Goal: Information Seeking & Learning: Find specific page/section

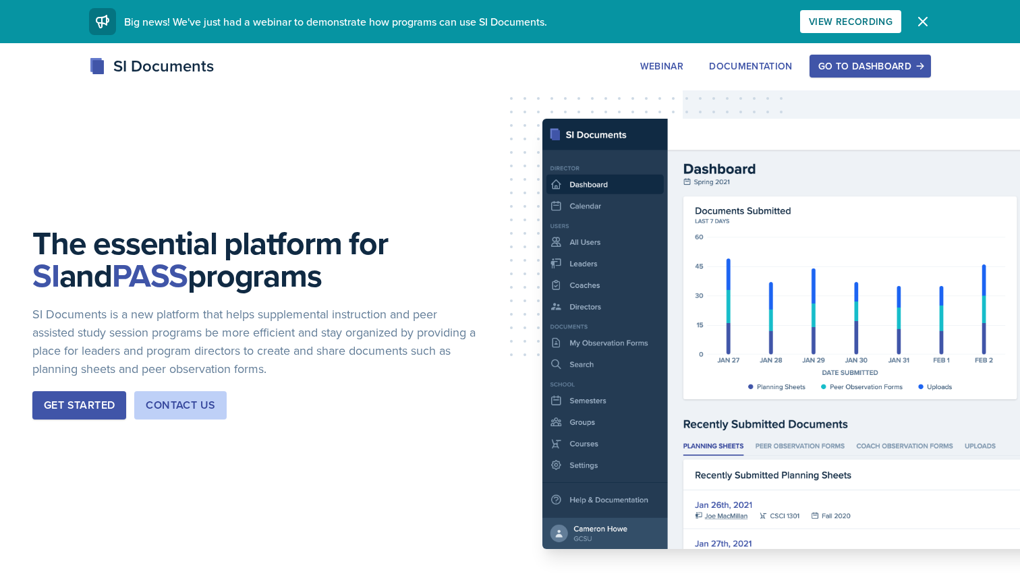
click at [829, 68] on div "Go to Dashboard" at bounding box center [871, 66] width 104 height 11
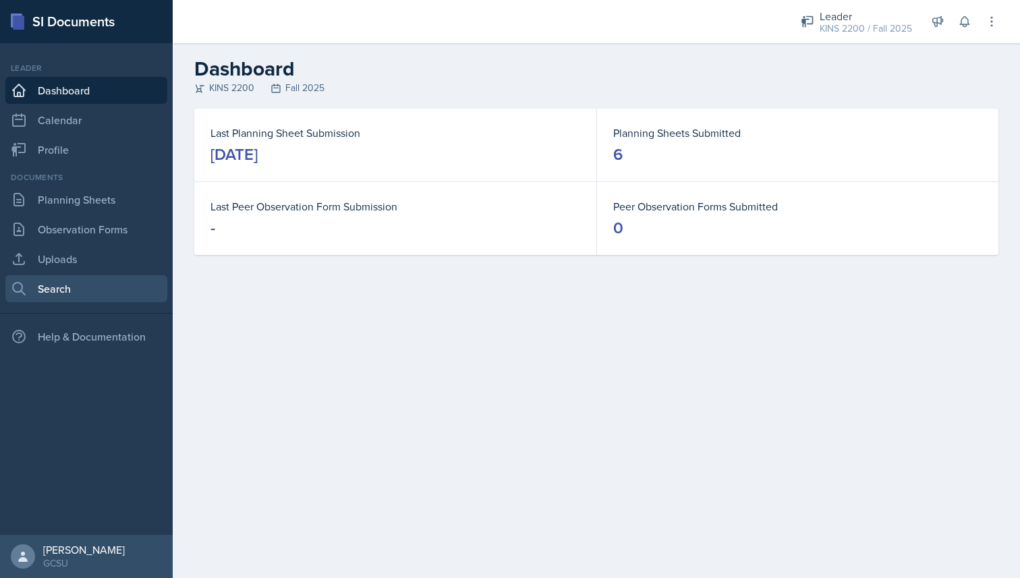
click at [74, 289] on link "Search" at bounding box center [86, 288] width 162 height 27
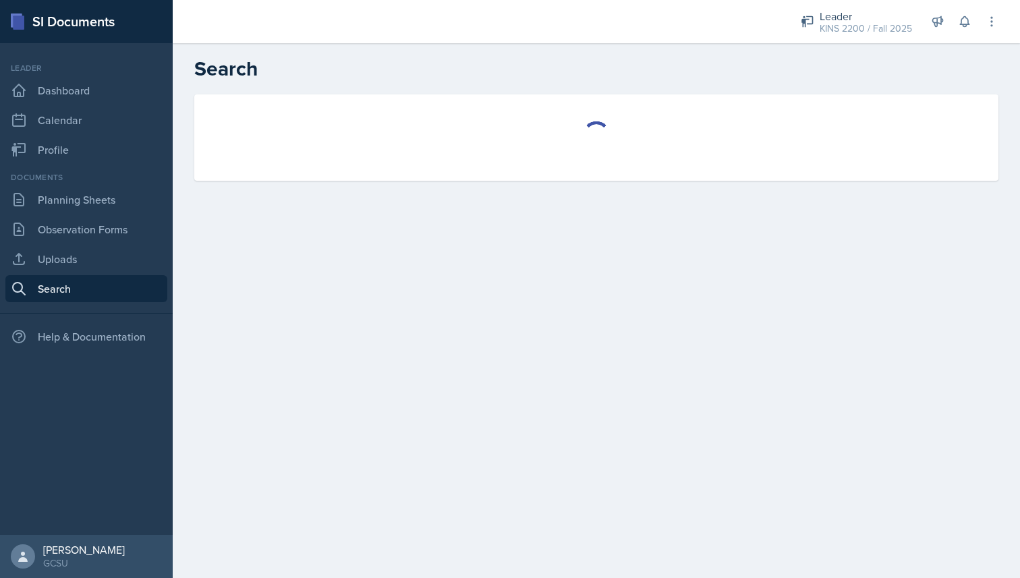
select select "all"
select select "1"
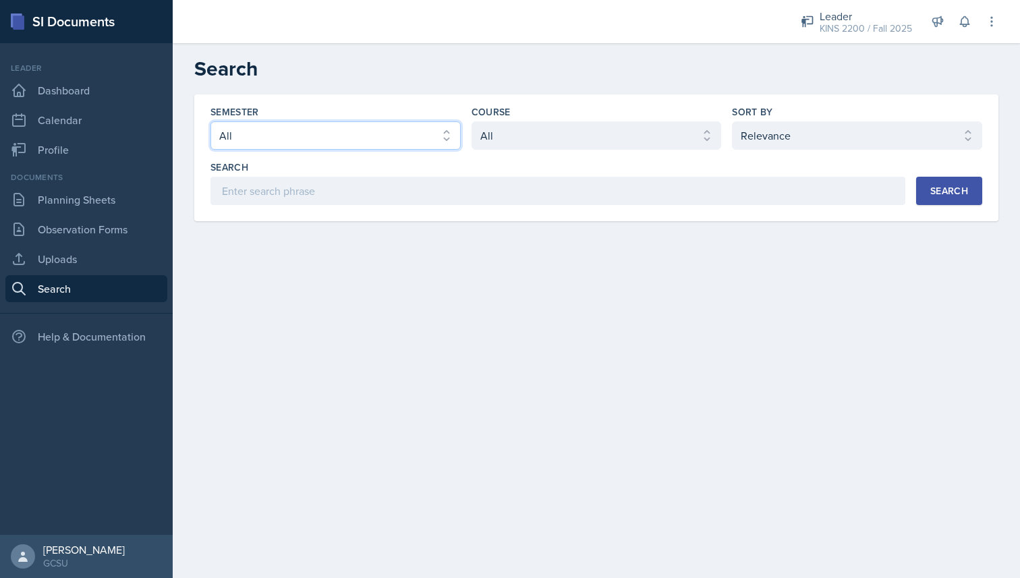
click at [334, 138] on select "Select semester All Fall 2025 Spring 2025 Fall 2024 Spring 2024 Fall 2023 Sprin…" at bounding box center [336, 135] width 250 height 28
select select "986fdc3e-2246-4ffd-9cb8-78666de4ebed"
click at [211, 121] on select "Select semester All Fall 2025 Spring 2025 Fall 2024 Spring 2024 Fall 2023 Sprin…" at bounding box center [336, 135] width 250 height 28
click at [525, 127] on select "Select course All ACCT 3101 ACCT 3102 ASTR 1000 BIOL 1100 BIOL 1107 BIOL 1108 B…" at bounding box center [597, 135] width 250 height 28
select select "840ce5bb-29bd-4780-9b51-cd9a06060640"
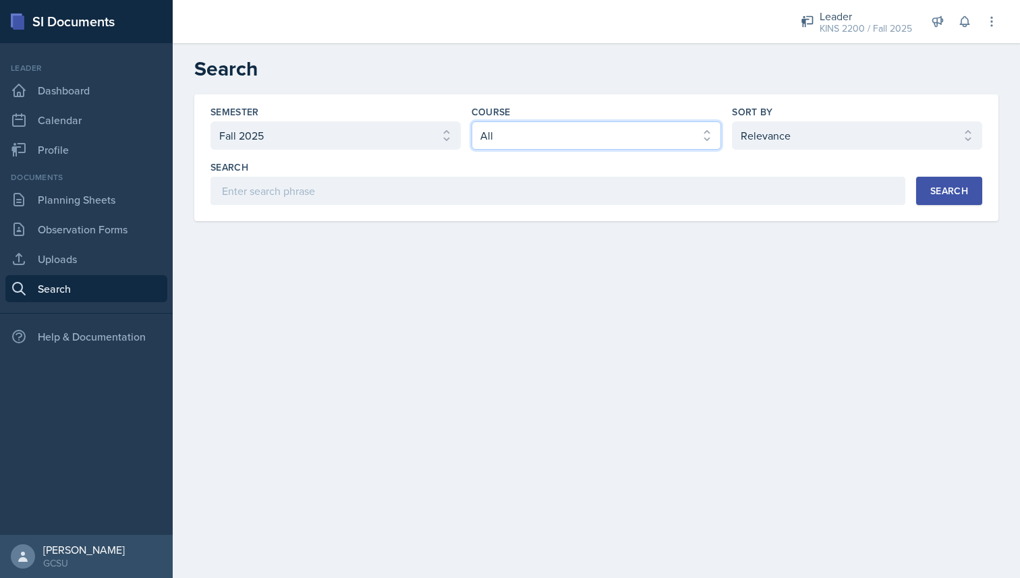
click at [472, 121] on select "Select course All ACCT 3101 ACCT 3102 ASTR 1000 BIOL 1100 BIOL 1107 BIOL 1108 B…" at bounding box center [597, 135] width 250 height 28
click at [767, 148] on select "Select sort by Relevance Document Date (Asc) Document Date (Desc)" at bounding box center [857, 135] width 250 height 28
click at [941, 196] on div "Search" at bounding box center [950, 191] width 38 height 11
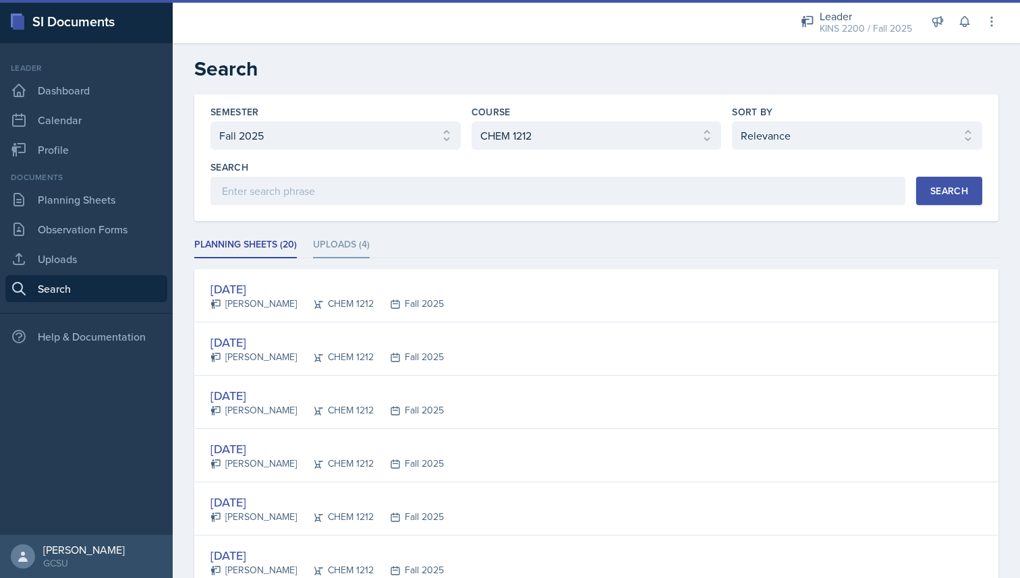
click at [345, 237] on li "Uploads (4)" at bounding box center [341, 245] width 57 height 26
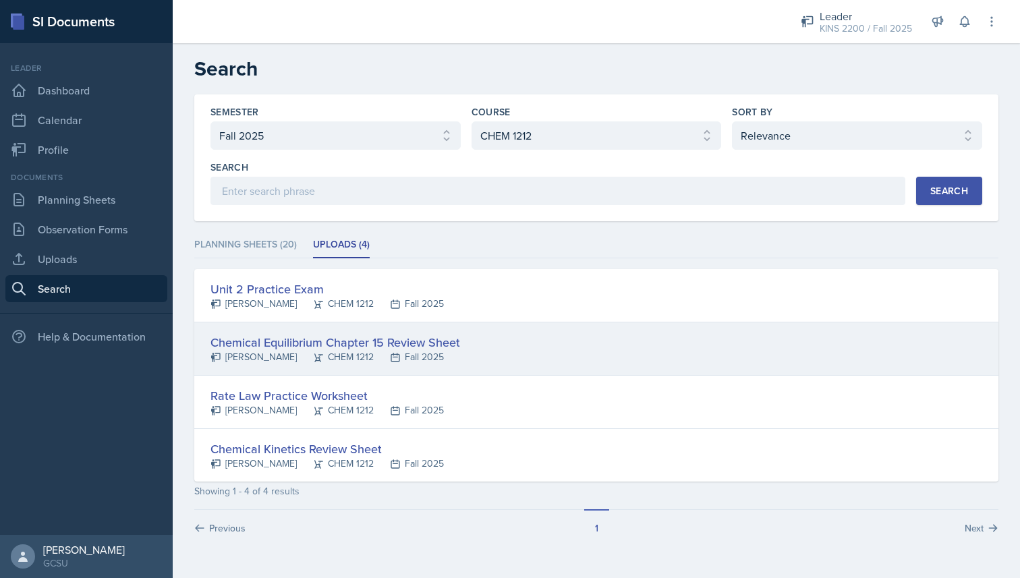
click at [343, 347] on div "Chemical Equilibrium Chapter 15 Review Sheet" at bounding box center [336, 342] width 250 height 18
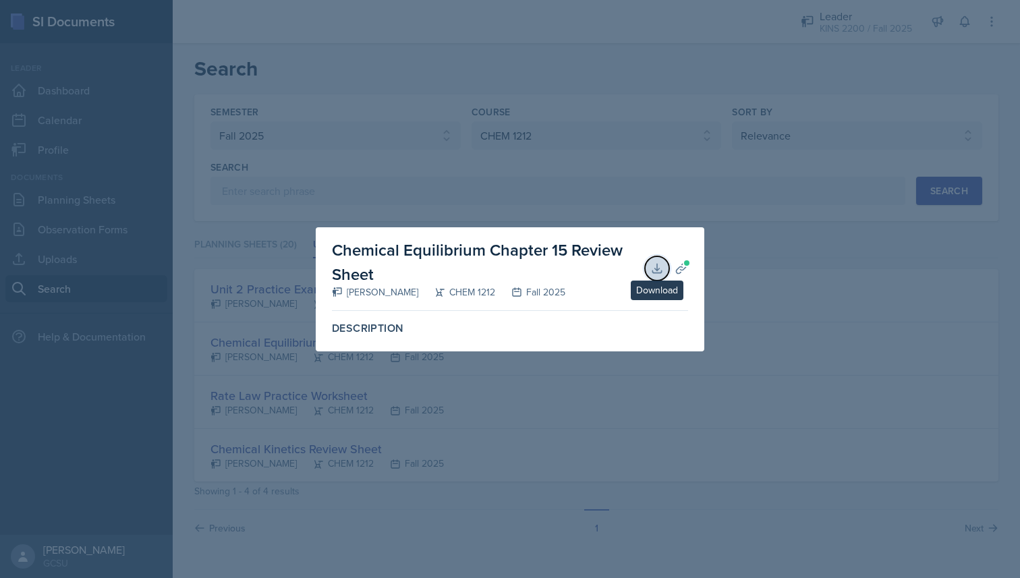
click at [658, 264] on icon at bounding box center [657, 268] width 13 height 13
click at [715, 15] on div at bounding box center [510, 289] width 1020 height 578
